Goal: Navigation & Orientation: Go to known website

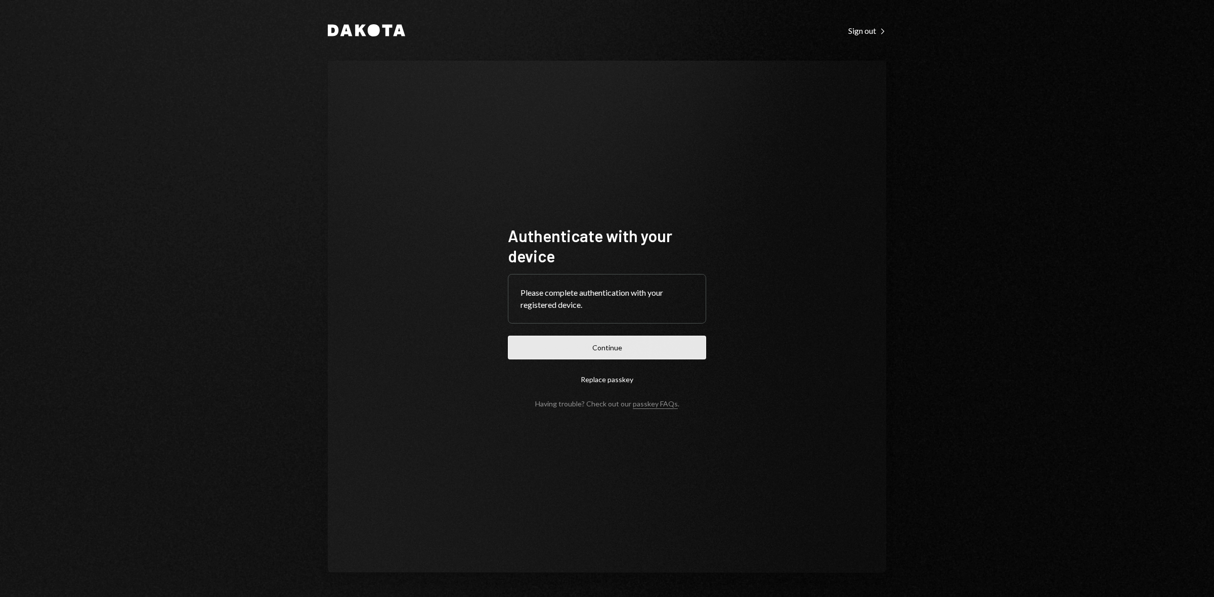
click at [608, 352] on button "Continue" at bounding box center [607, 348] width 198 height 24
